Goal: Task Accomplishment & Management: Manage account settings

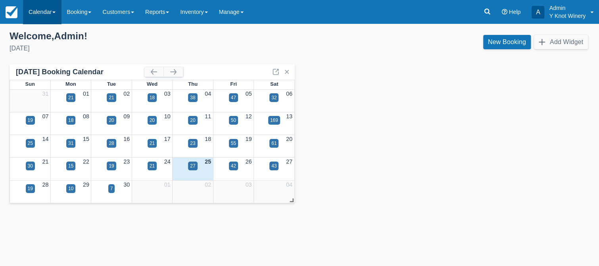
click at [55, 13] on span at bounding box center [53, 13] width 3 height 2
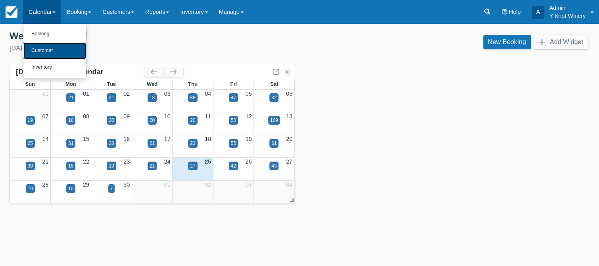
click at [52, 51] on link "Customer" at bounding box center [54, 50] width 63 height 17
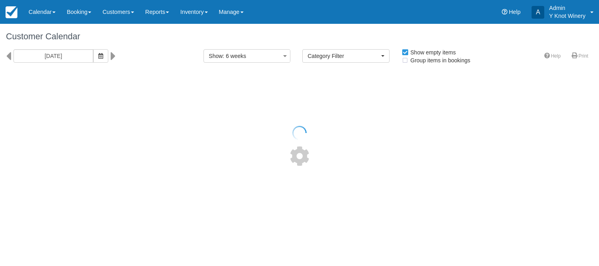
select select
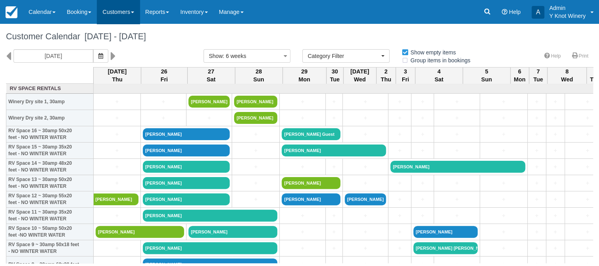
click at [137, 12] on link "Customers" at bounding box center [118, 12] width 43 height 24
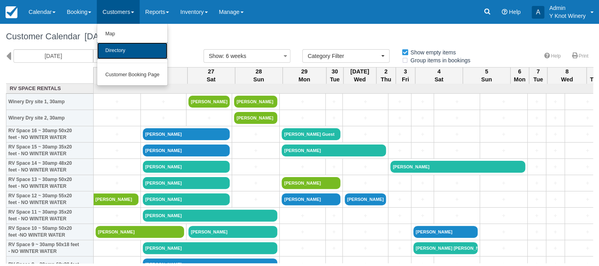
click at [135, 50] on link "Directory" at bounding box center [132, 50] width 70 height 17
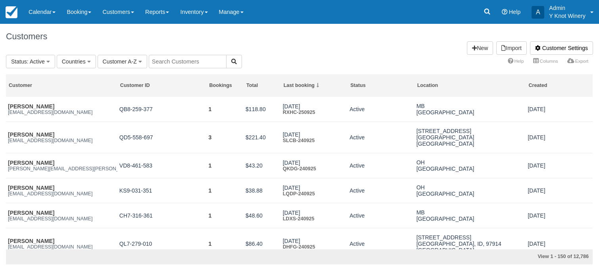
click at [170, 59] on input "text" at bounding box center [188, 61] width 78 height 13
type input "swann"
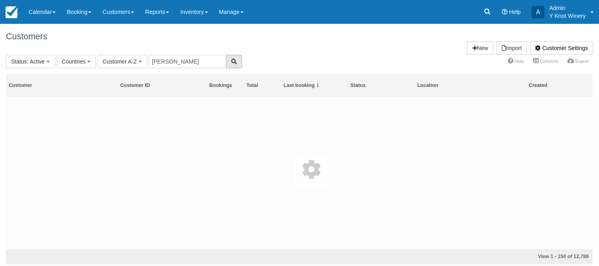
click at [231, 60] on icon "button" at bounding box center [234, 62] width 6 height 6
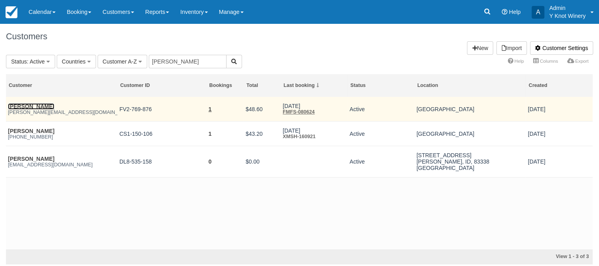
click at [33, 108] on link "[PERSON_NAME]" at bounding box center [31, 106] width 46 height 6
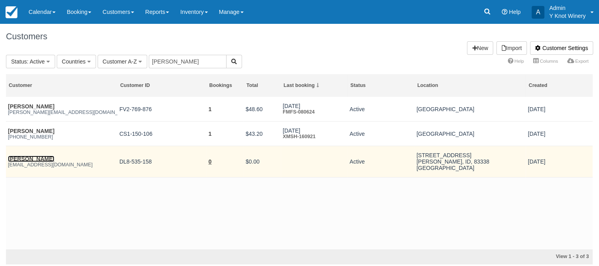
click at [35, 159] on link "Jessica Swann" at bounding box center [31, 159] width 46 height 6
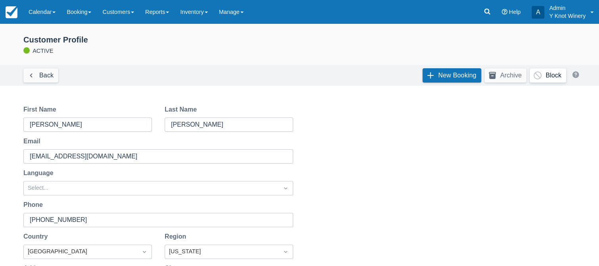
click at [554, 75] on button "Block" at bounding box center [548, 75] width 37 height 14
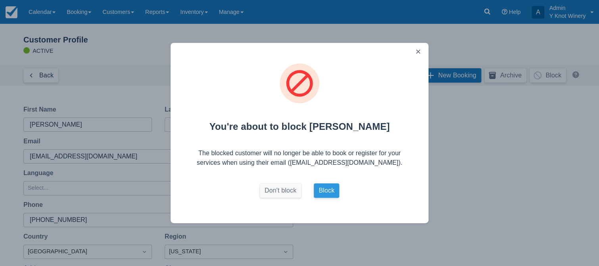
click at [325, 190] on button "Block" at bounding box center [326, 190] width 25 height 14
